Goal: Information Seeking & Learning: Learn about a topic

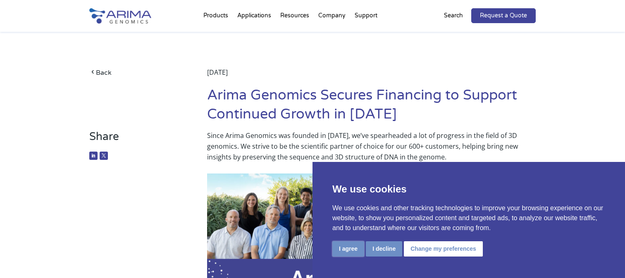
click at [356, 243] on button "I agree" at bounding box center [348, 248] width 32 height 15
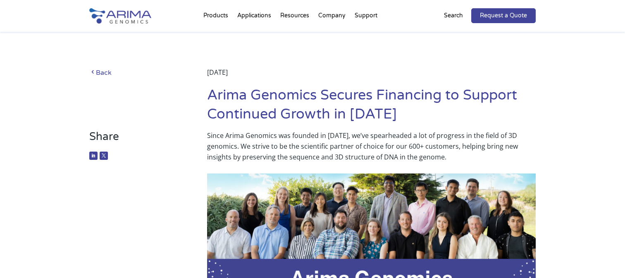
click at [108, 76] on link "Back" at bounding box center [135, 72] width 93 height 11
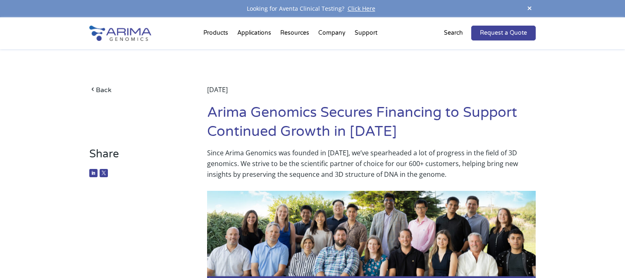
scroll to position [17, 0]
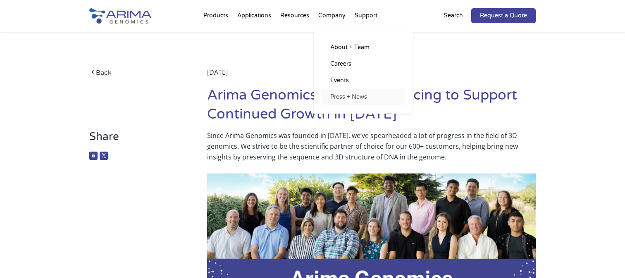
click at [344, 94] on link "Press + News" at bounding box center [363, 97] width 83 height 17
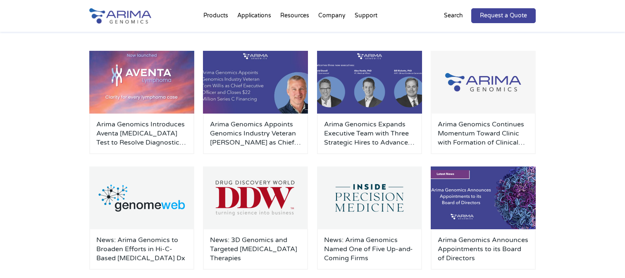
scroll to position [129, 0]
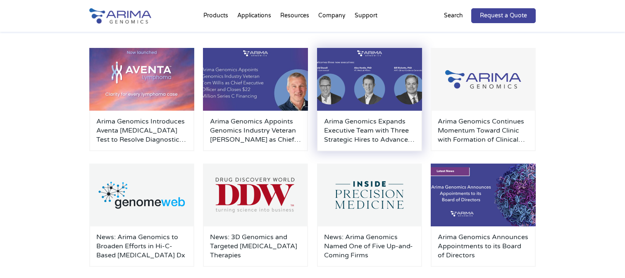
click at [356, 102] on img at bounding box center [369, 79] width 105 height 63
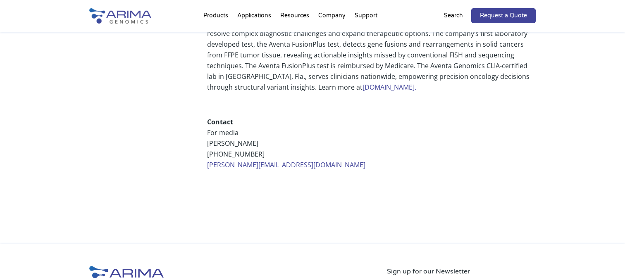
scroll to position [862, 0]
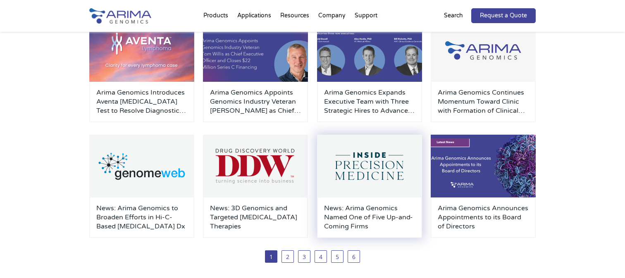
scroll to position [158, 0]
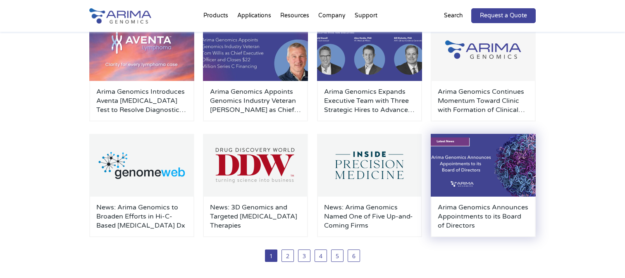
click at [512, 210] on h3 "Arima Genomics Announces Appointments to its Board of Directors" at bounding box center [483, 216] width 91 height 27
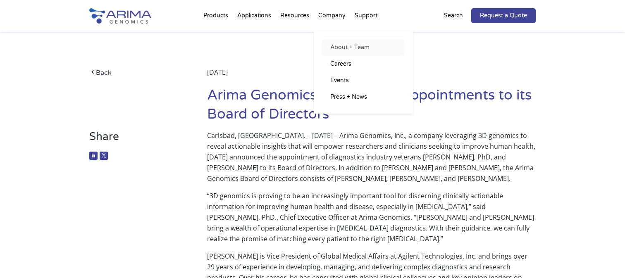
click at [341, 50] on link "About + Team" at bounding box center [363, 47] width 83 height 17
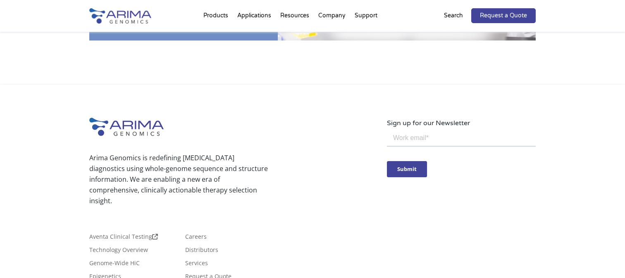
scroll to position [1499, 0]
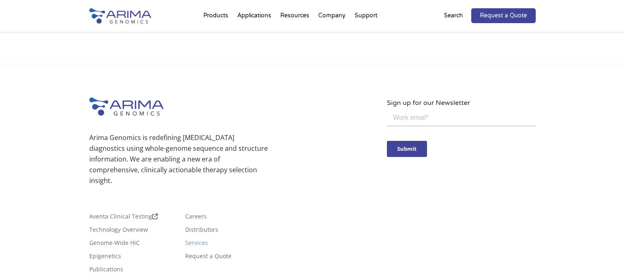
click at [202, 240] on link "Services" at bounding box center [196, 244] width 23 height 9
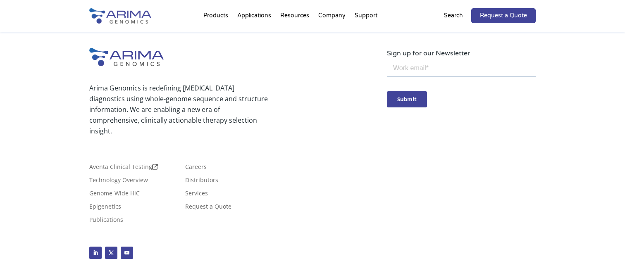
scroll to position [841, 0]
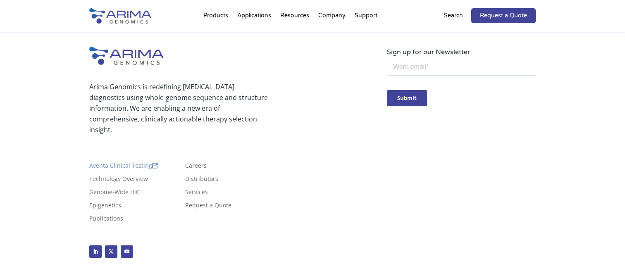
click at [123, 163] on link "Aventa Clinical Testing" at bounding box center [123, 167] width 69 height 9
